Goal: Navigation & Orientation: Find specific page/section

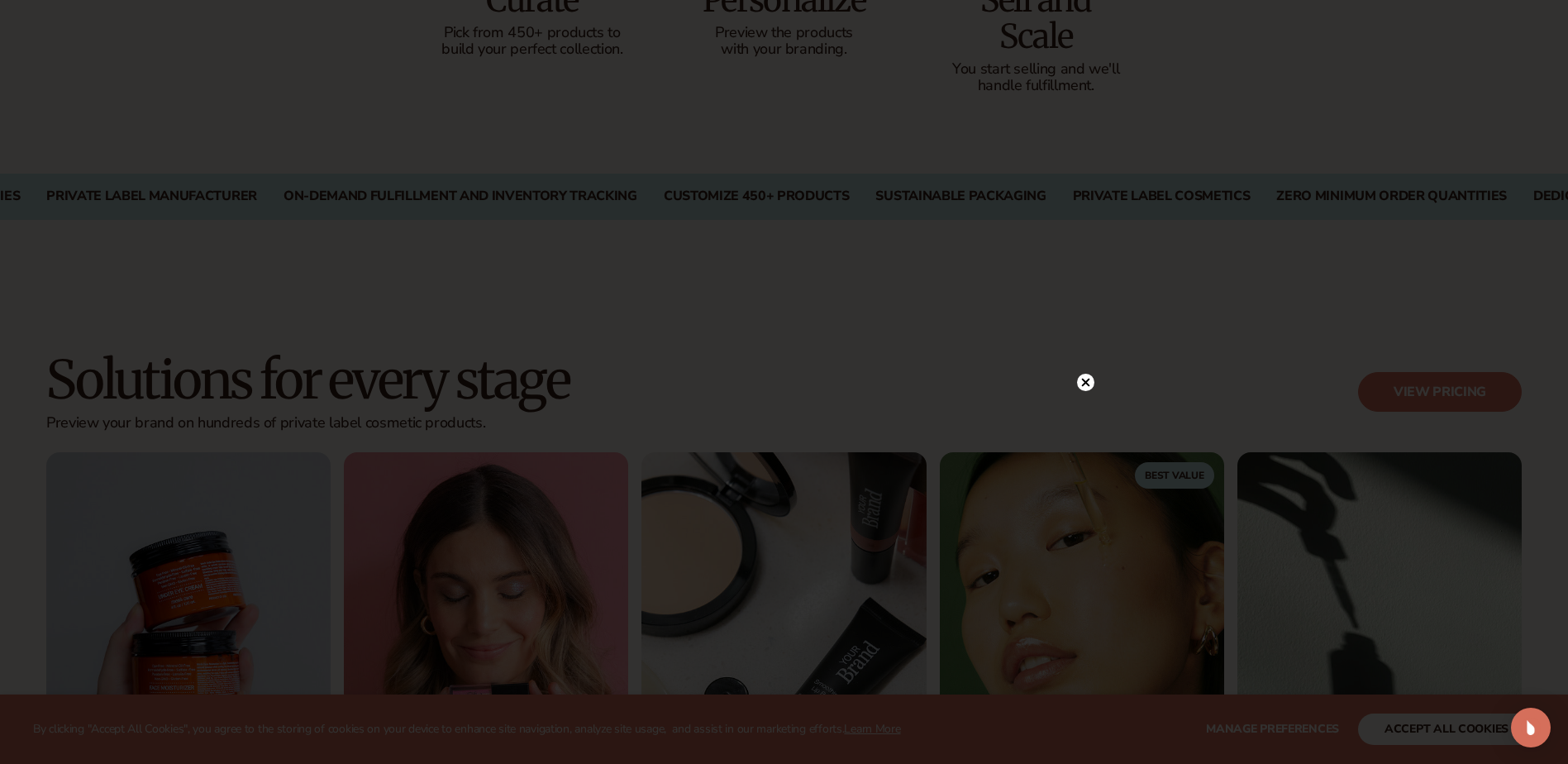
scroll to position [1323, 0]
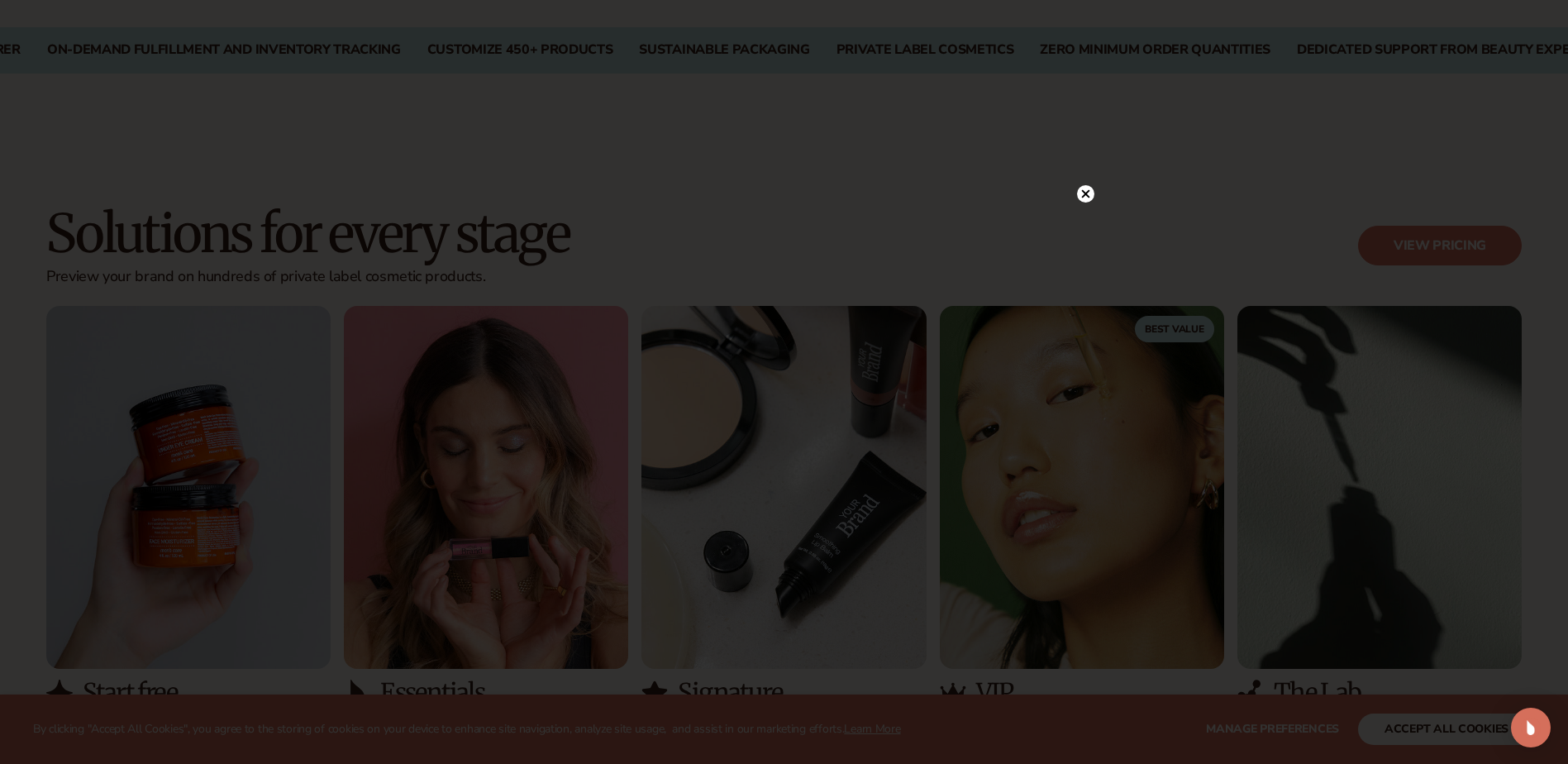
click at [1084, 155] on div at bounding box center [784, 382] width 1568 height 764
click at [1087, 188] on circle at bounding box center [1085, 193] width 17 height 17
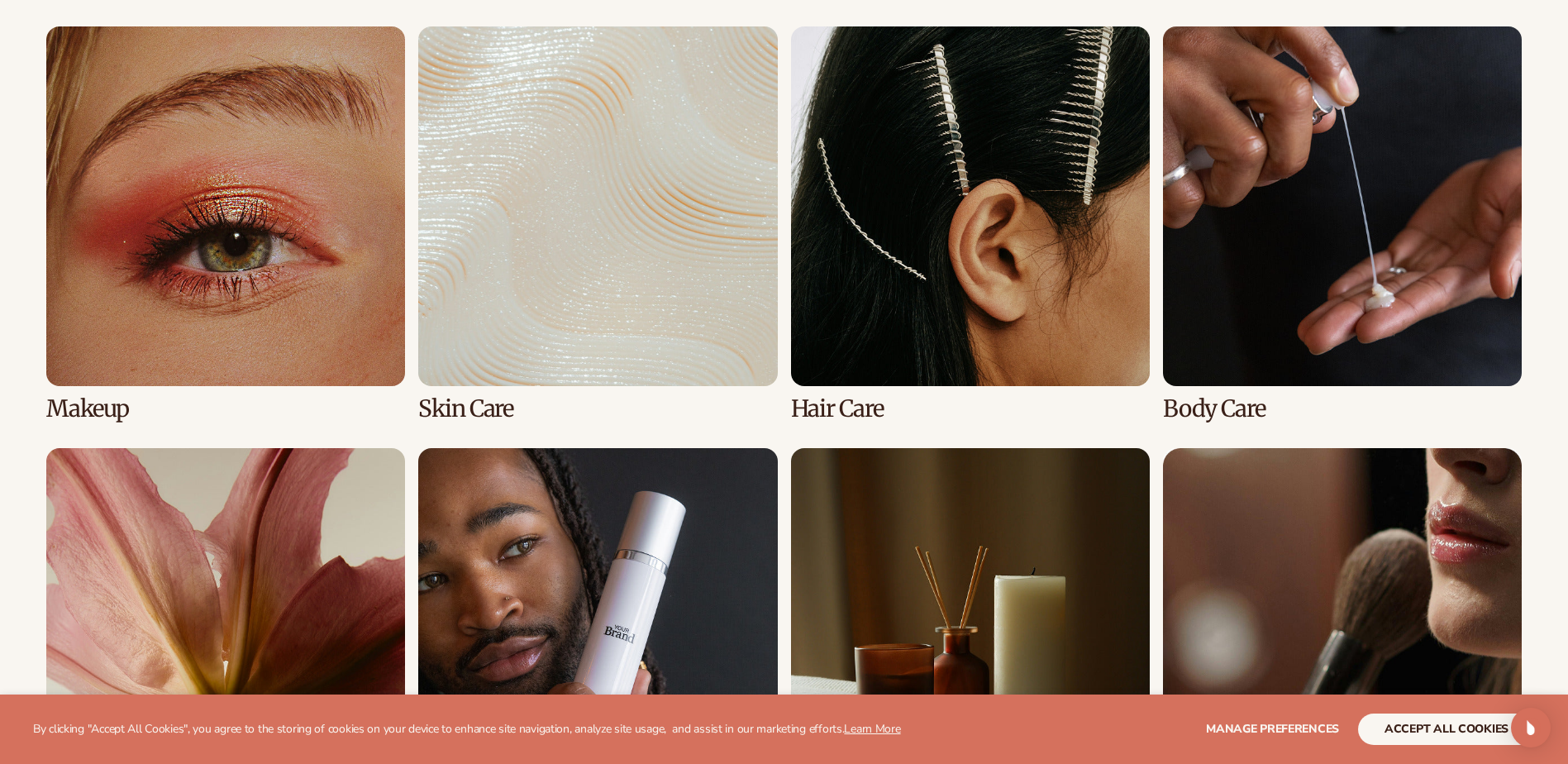
scroll to position [3638, 0]
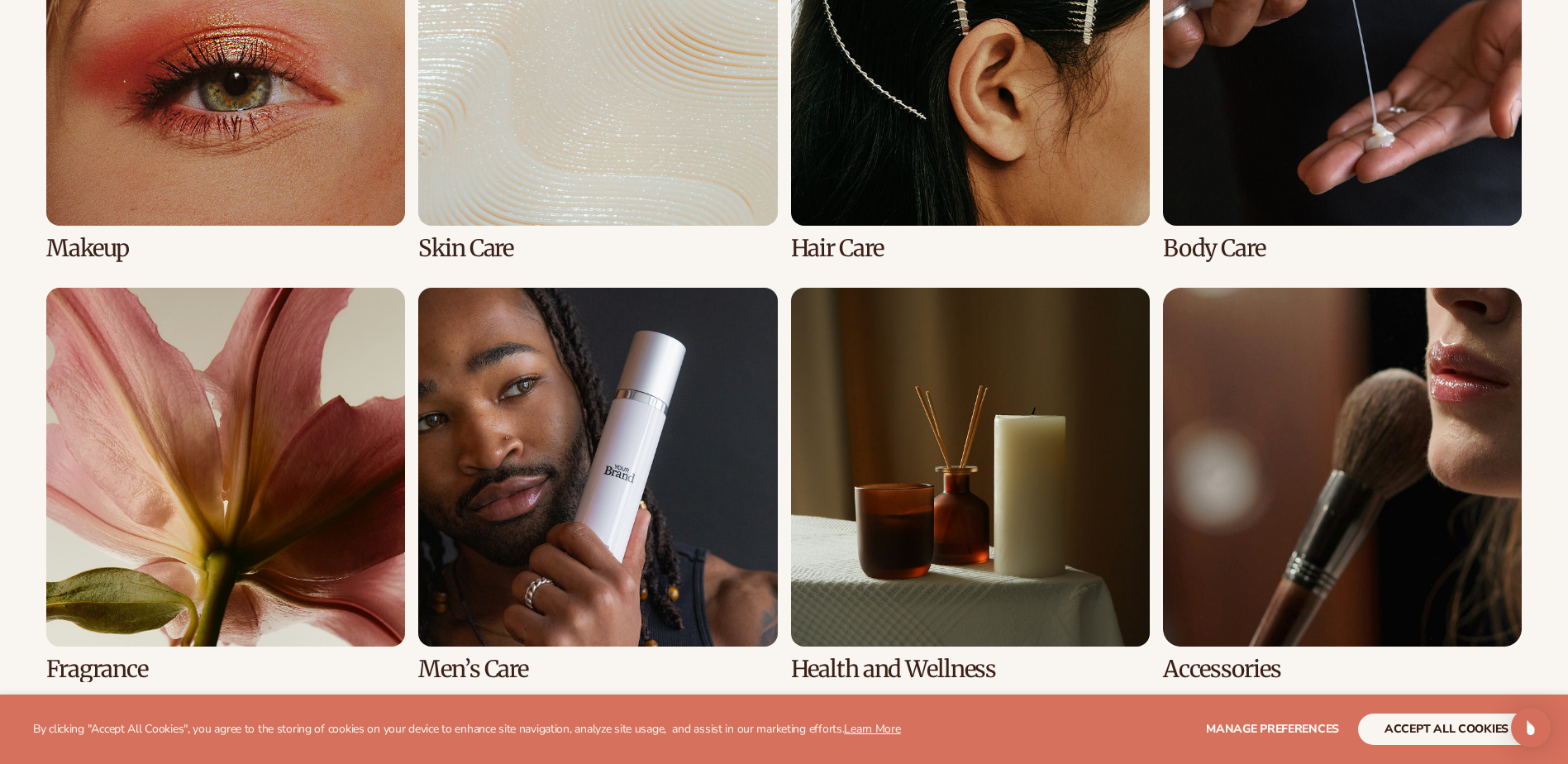
click at [267, 433] on link "5 / 8" at bounding box center [226, 484] width 359 height 394
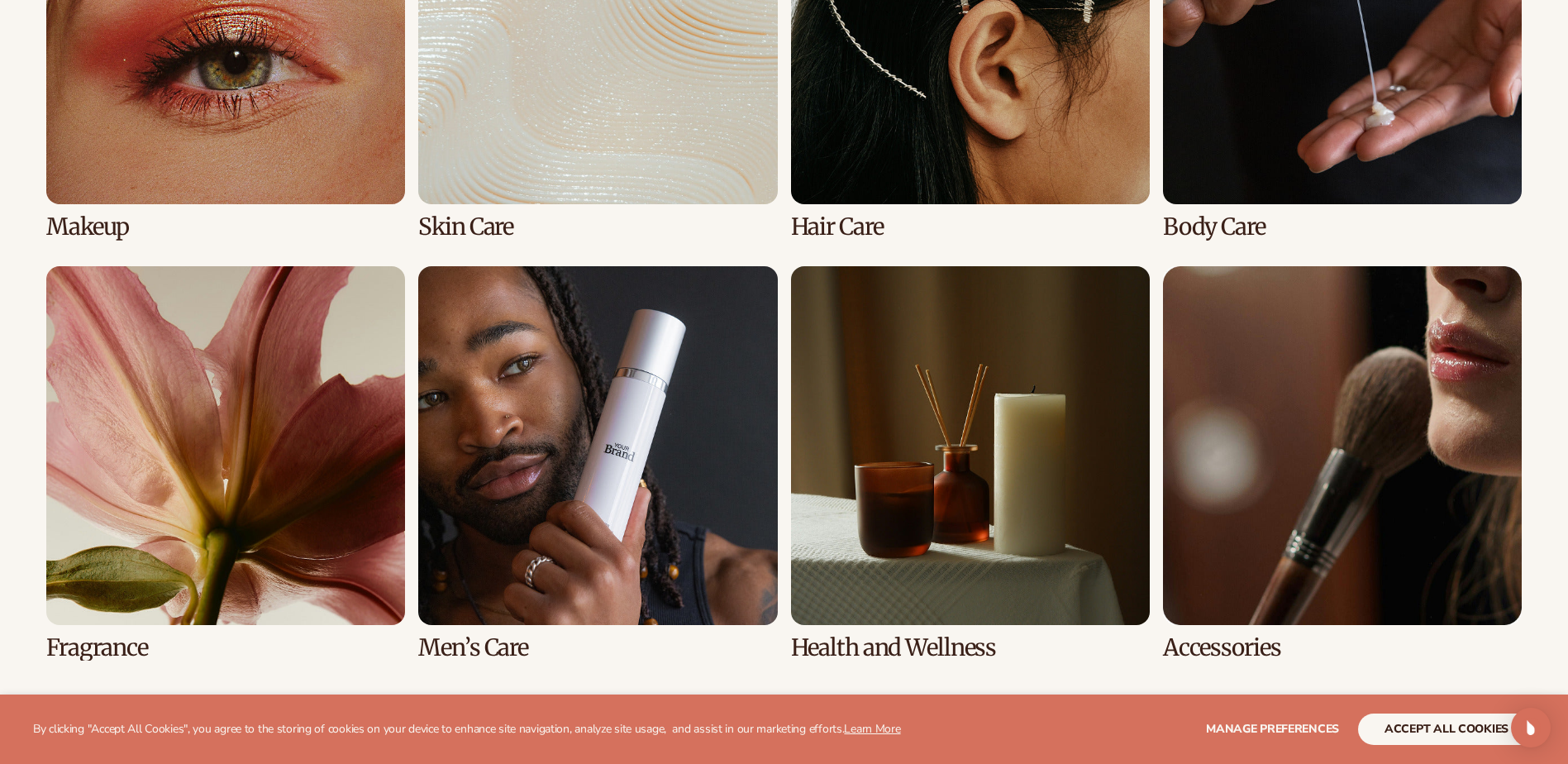
scroll to position [3803, 0]
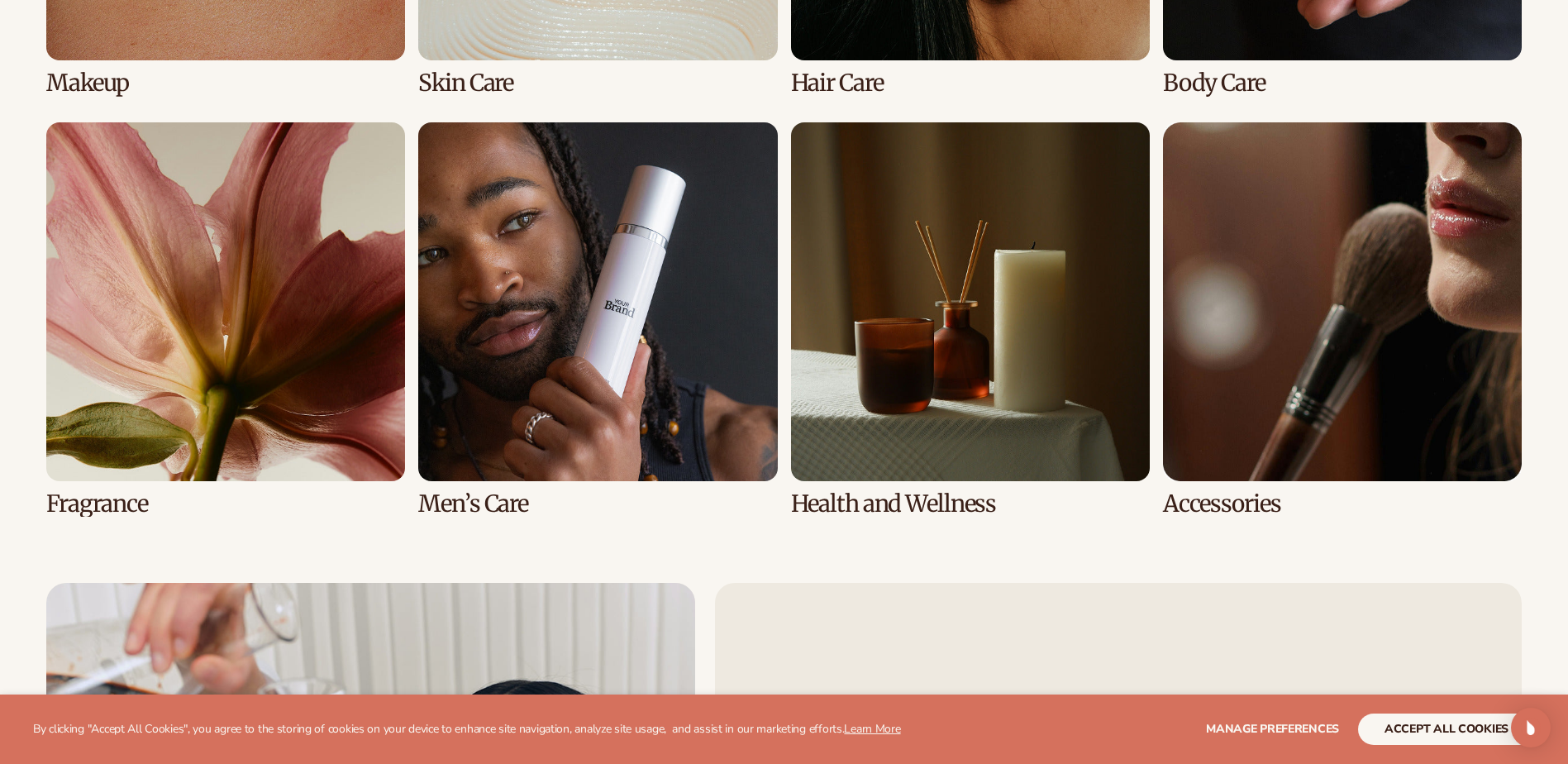
click at [138, 461] on link "5 / 8" at bounding box center [226, 319] width 359 height 394
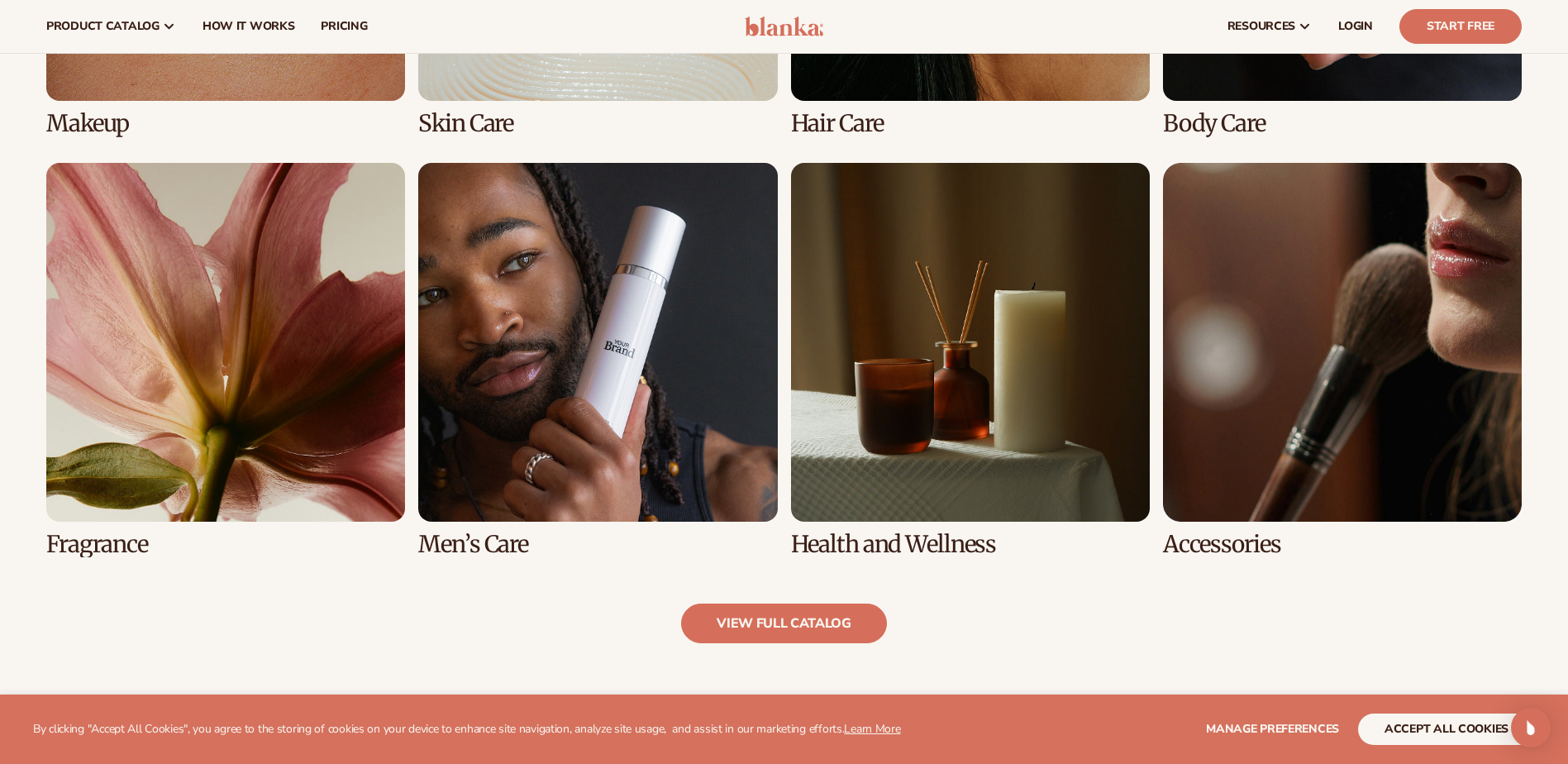
scroll to position [1406, 0]
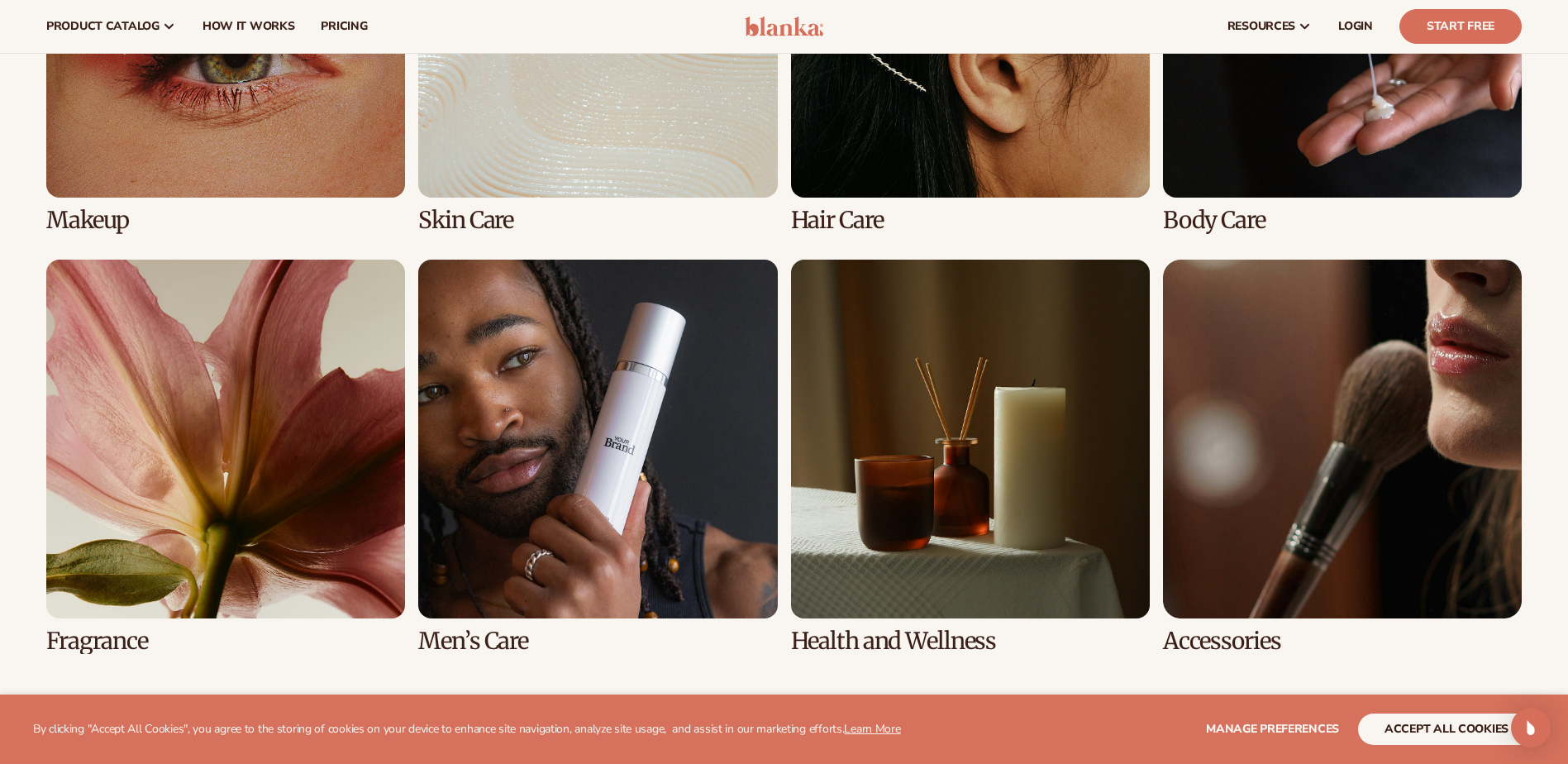
click at [145, 552] on link "5 / 8" at bounding box center [226, 457] width 359 height 394
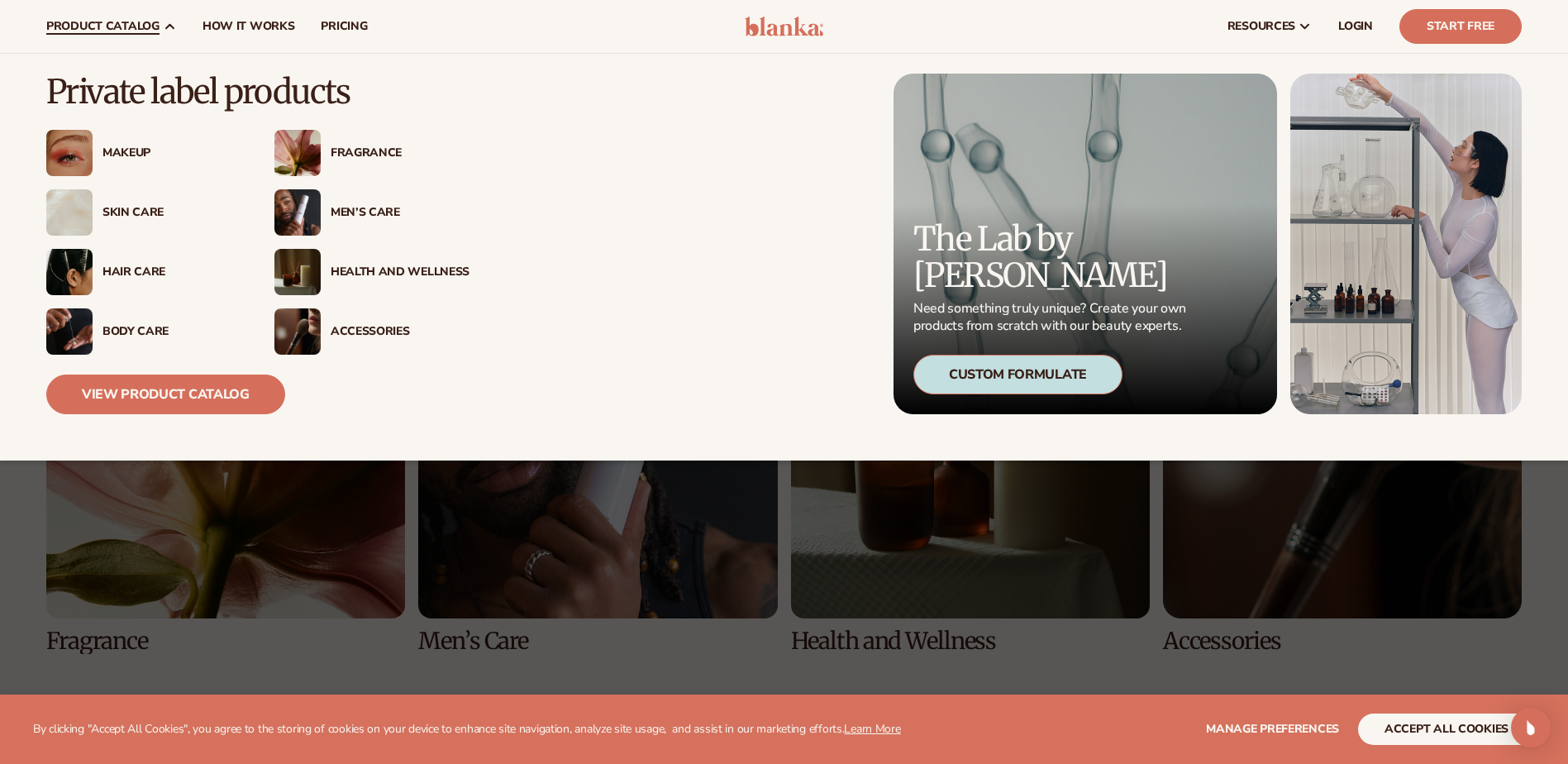
click at [342, 160] on div "Fragrance" at bounding box center [372, 152] width 195 height 47
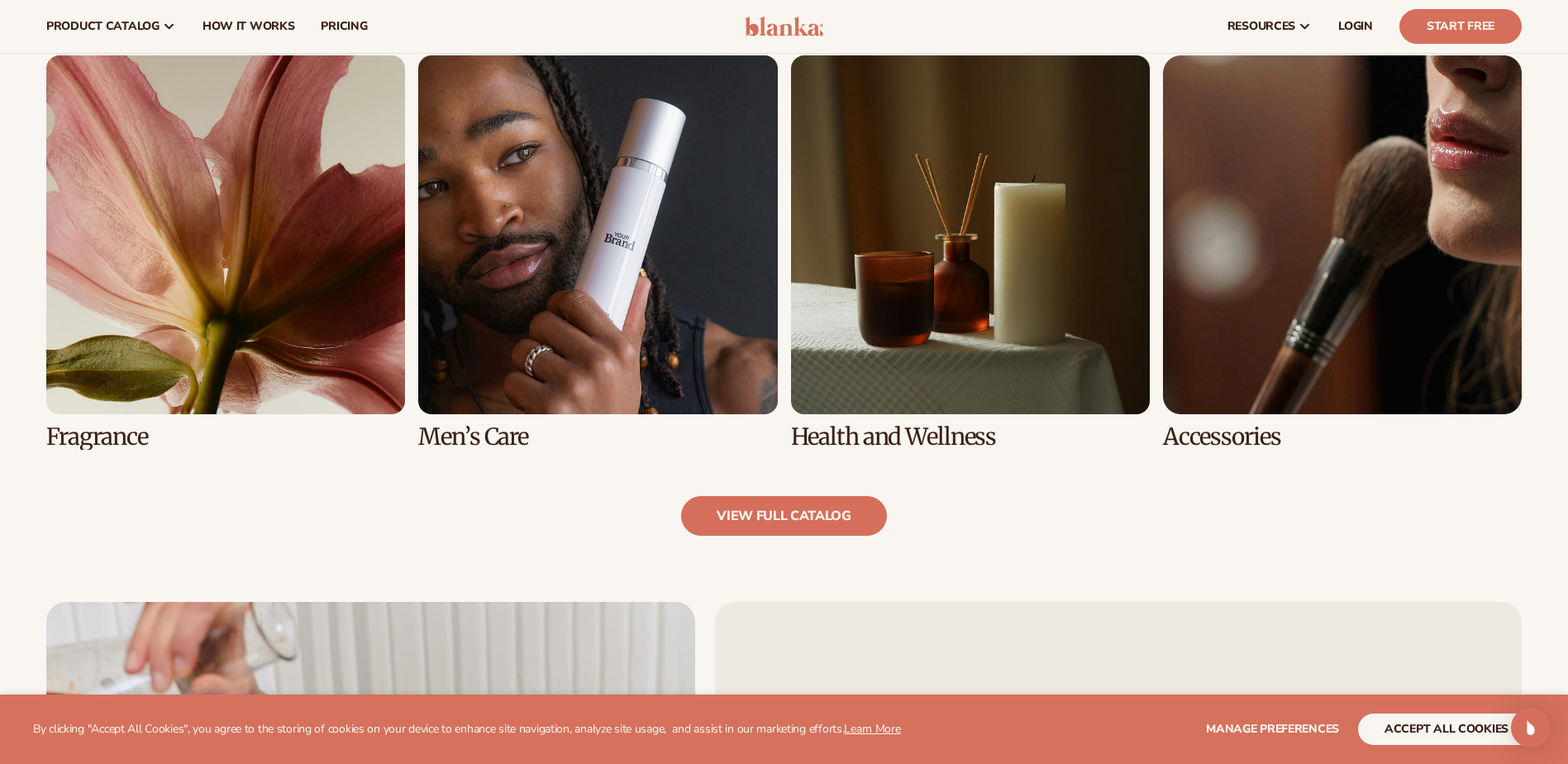
scroll to position [1432, 0]
